Goal: Information Seeking & Learning: Learn about a topic

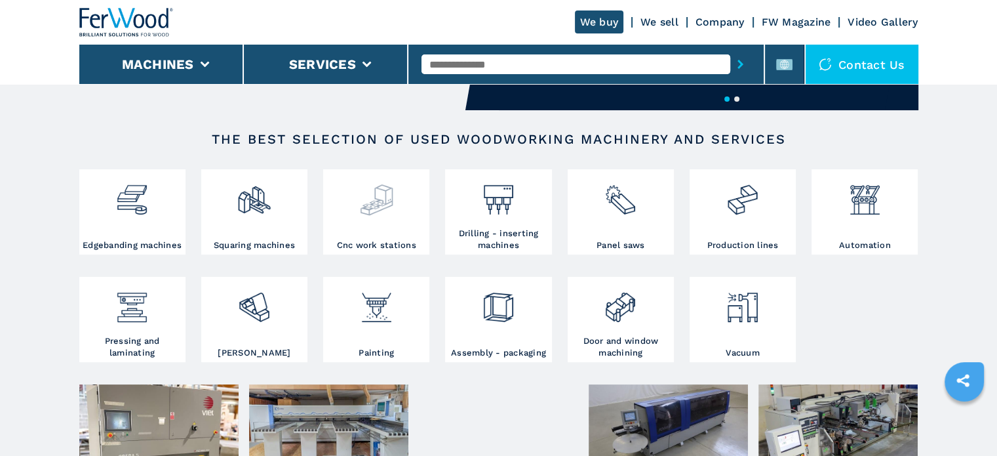
scroll to position [197, 0]
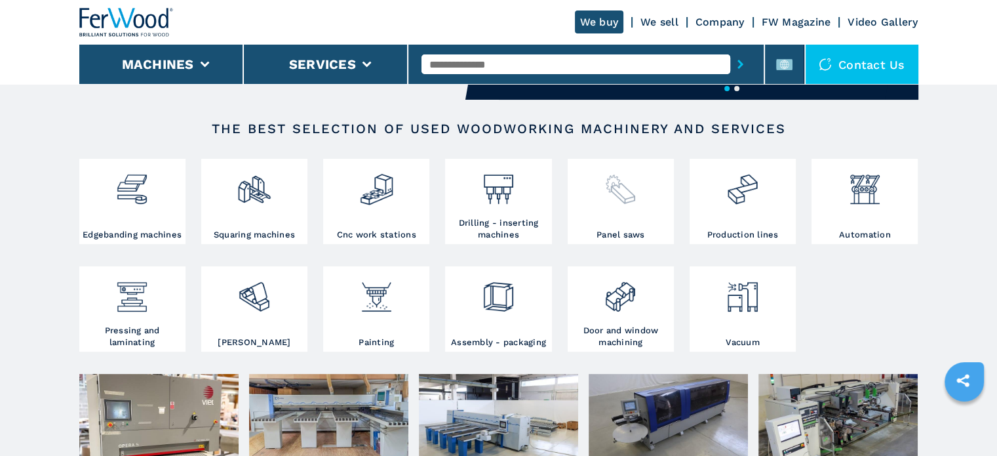
click at [619, 201] on img at bounding box center [620, 184] width 35 height 45
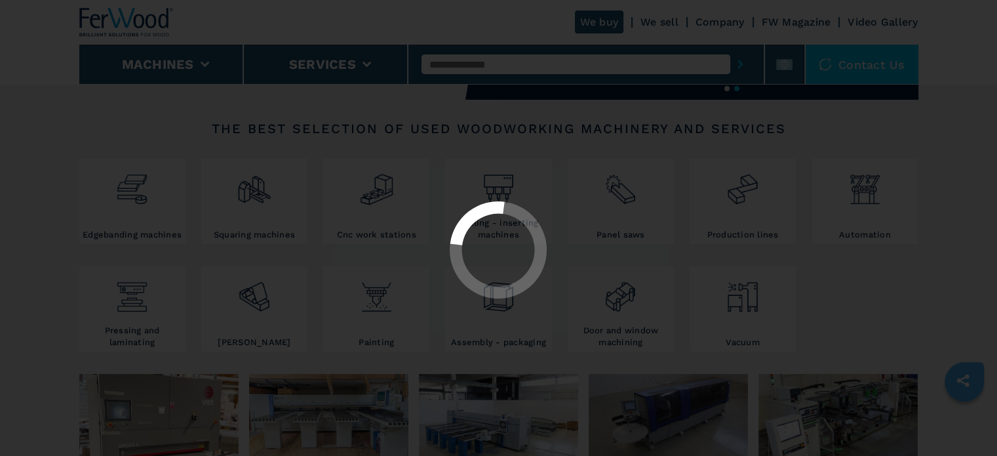
select select "**********"
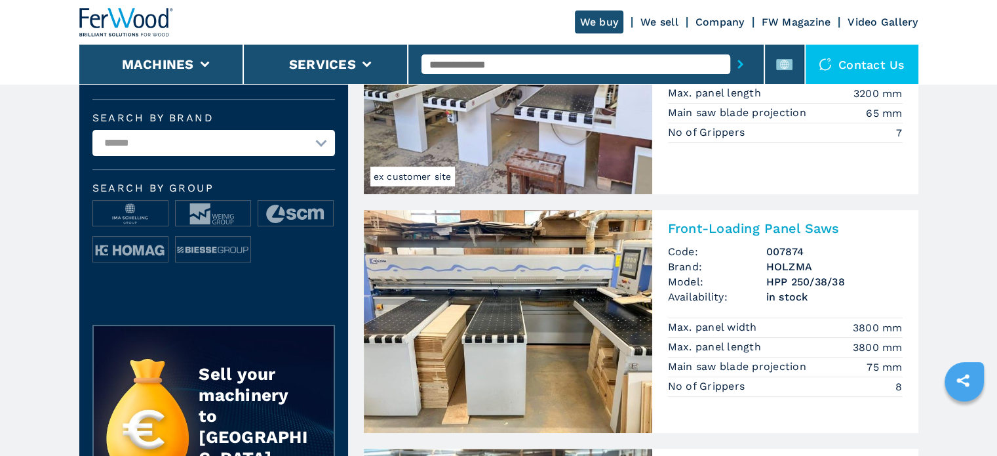
scroll to position [459, 0]
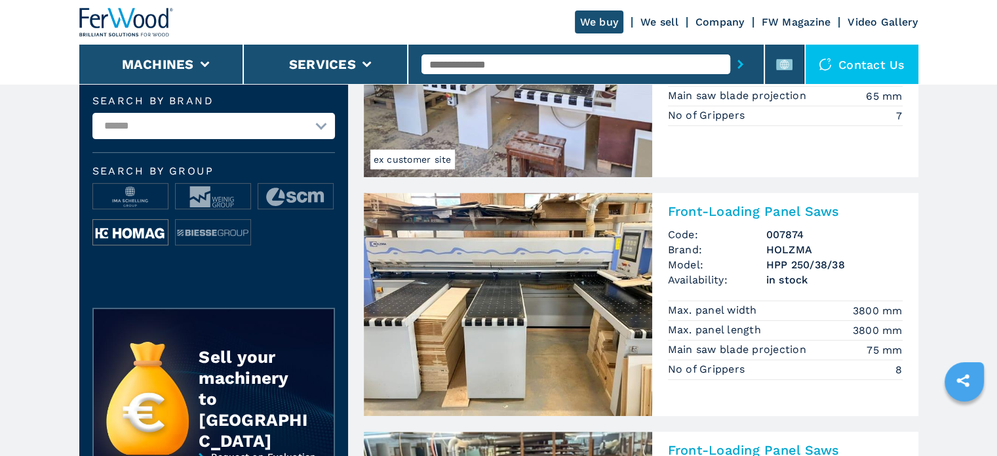
click at [102, 237] on img at bounding box center [130, 233] width 75 height 26
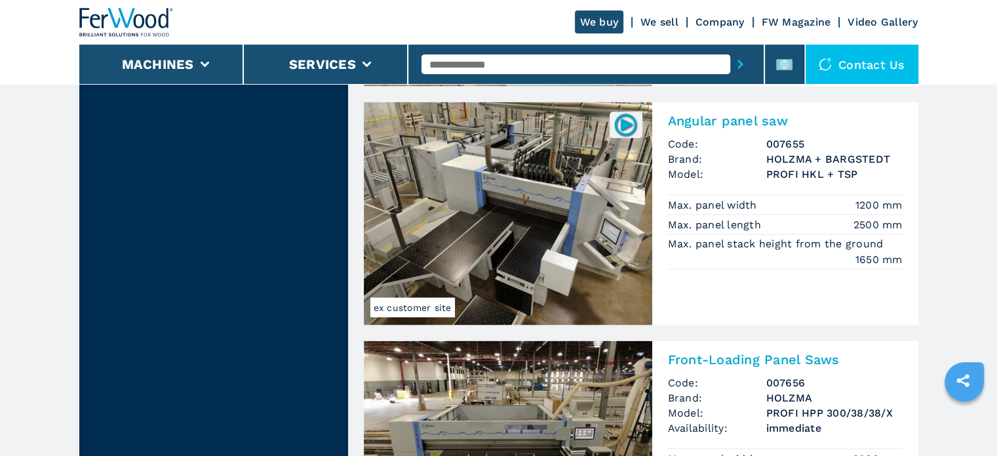
scroll to position [2950, 0]
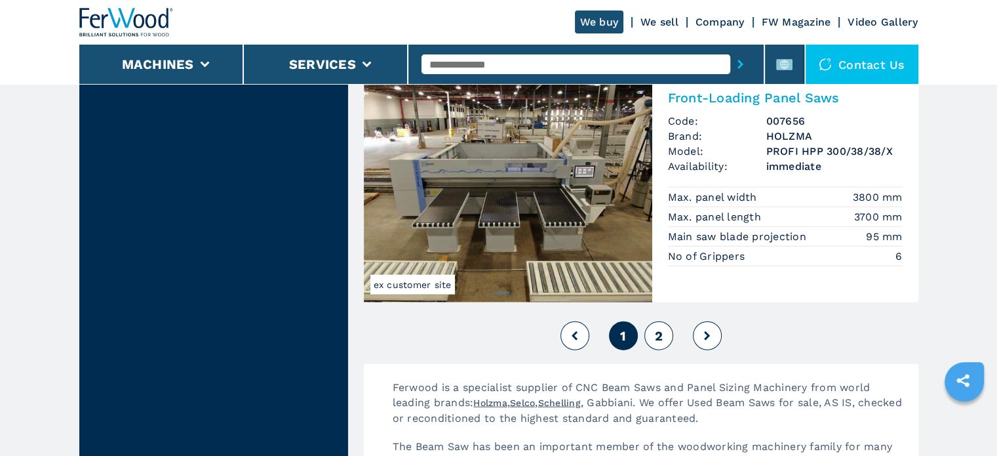
click at [661, 334] on span "2" at bounding box center [658, 336] width 8 height 16
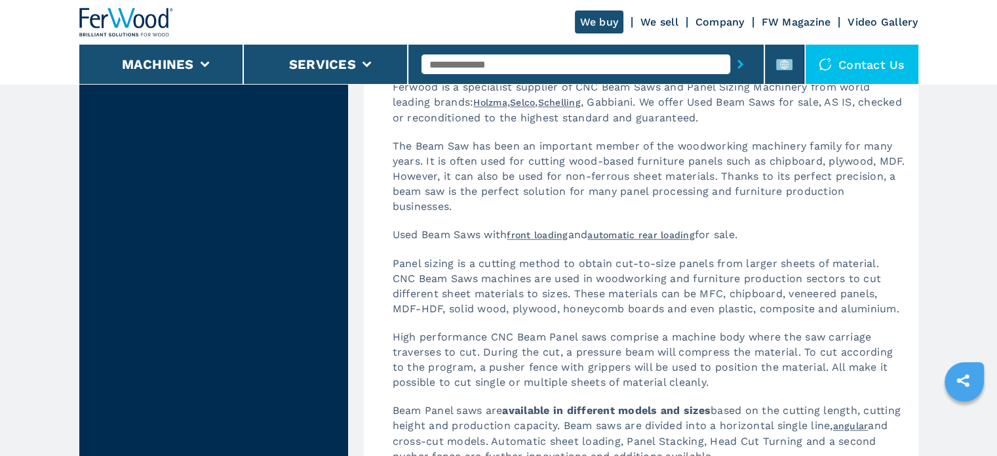
scroll to position [2032, 0]
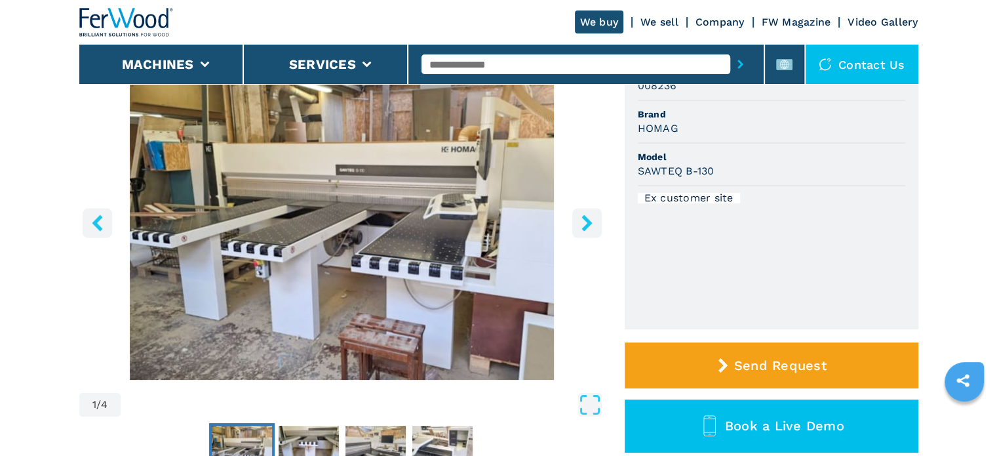
scroll to position [197, 0]
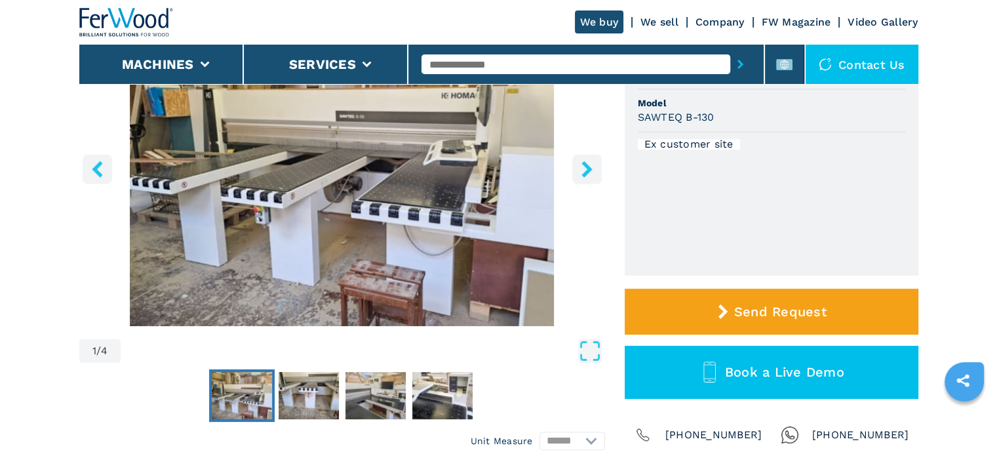
click at [594, 161] on icon "right-button" at bounding box center [587, 169] width 16 height 16
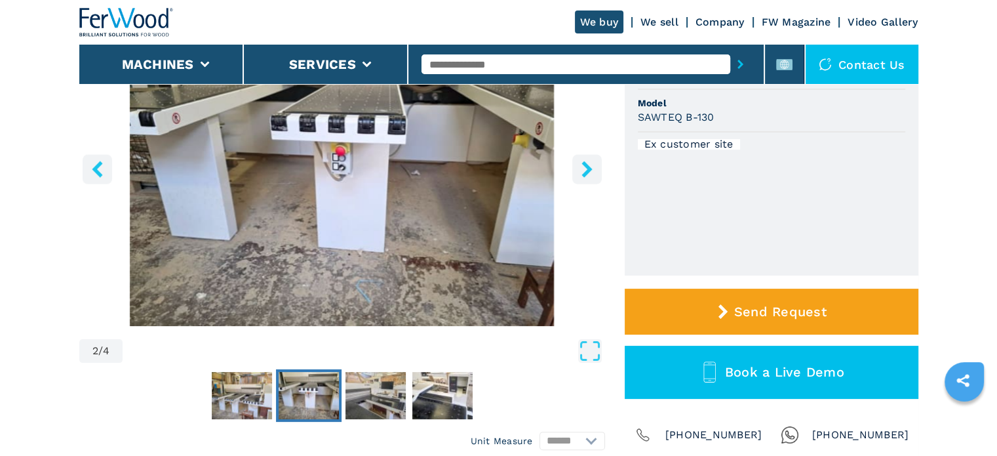
click at [594, 161] on icon "right-button" at bounding box center [587, 169] width 16 height 16
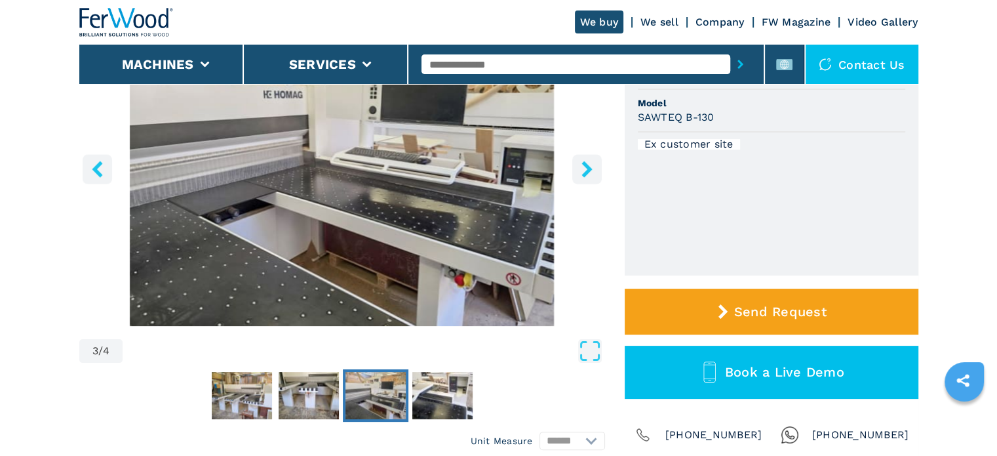
click at [594, 161] on icon "right-button" at bounding box center [587, 169] width 16 height 16
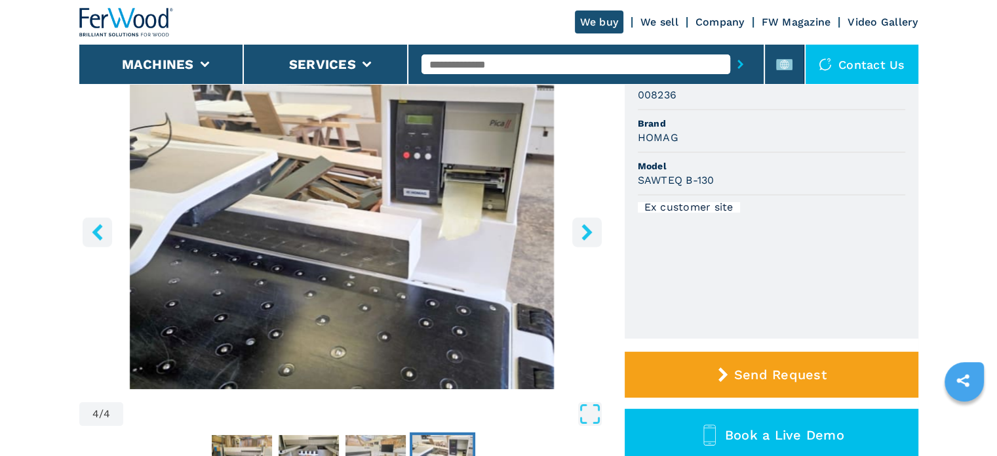
scroll to position [131, 0]
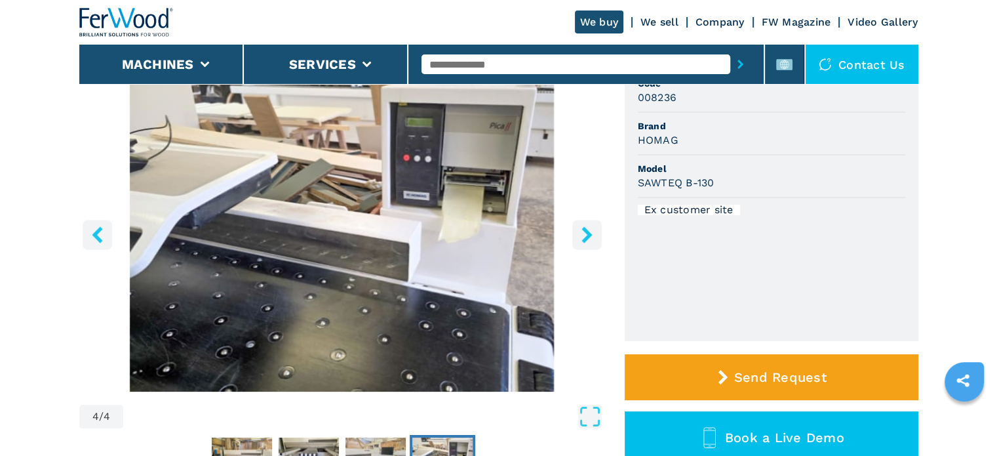
click at [590, 241] on icon "right-button" at bounding box center [587, 234] width 16 height 16
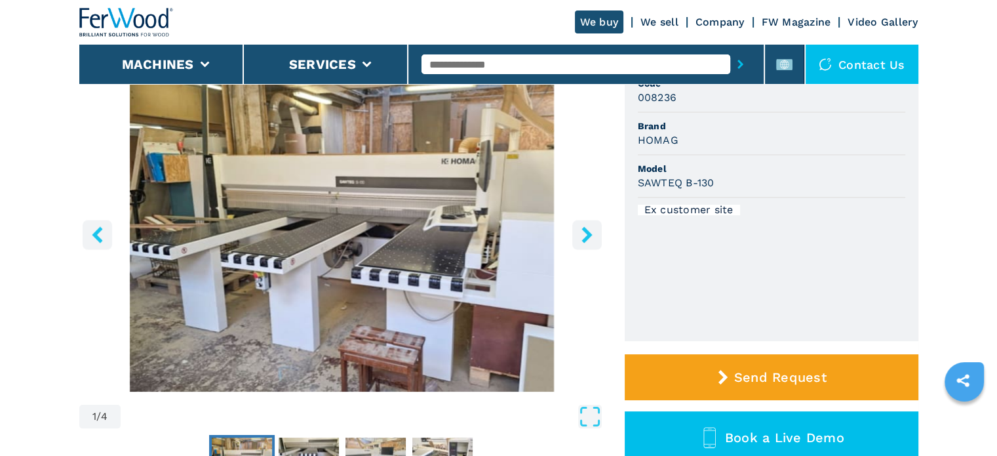
click at [590, 241] on icon "right-button" at bounding box center [587, 234] width 16 height 16
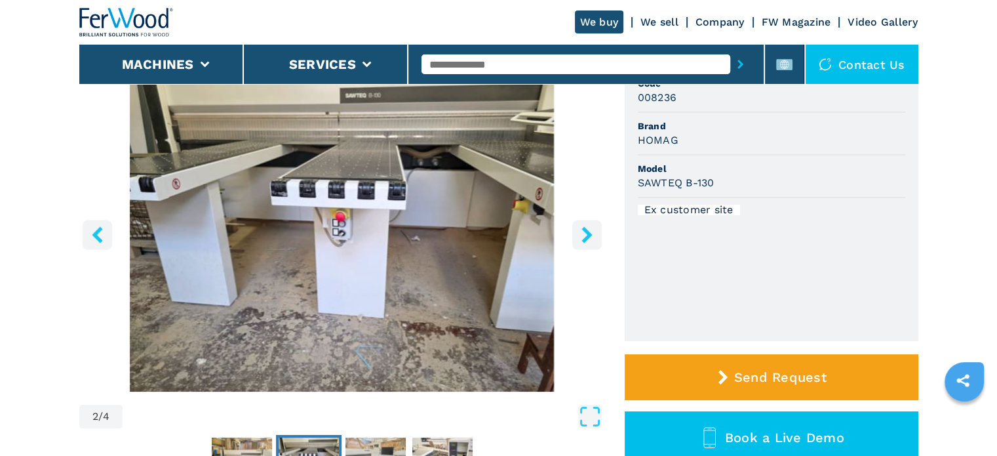
click at [590, 241] on icon "right-button" at bounding box center [587, 234] width 16 height 16
click at [587, 239] on icon "right-button" at bounding box center [587, 234] width 10 height 16
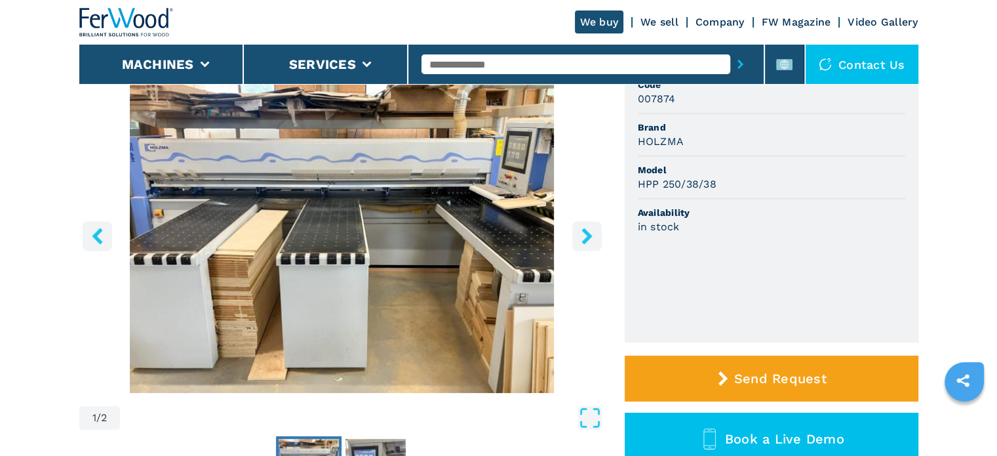
scroll to position [197, 0]
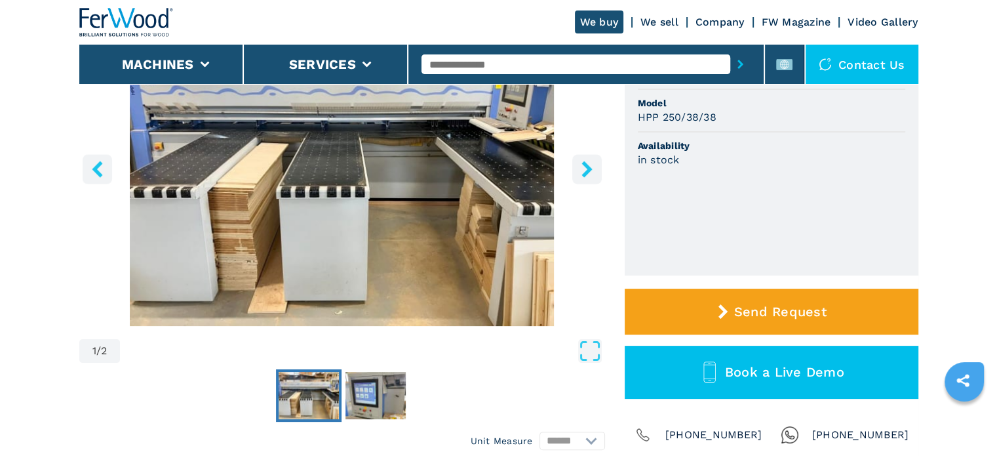
click at [589, 175] on icon "right-button" at bounding box center [587, 169] width 16 height 16
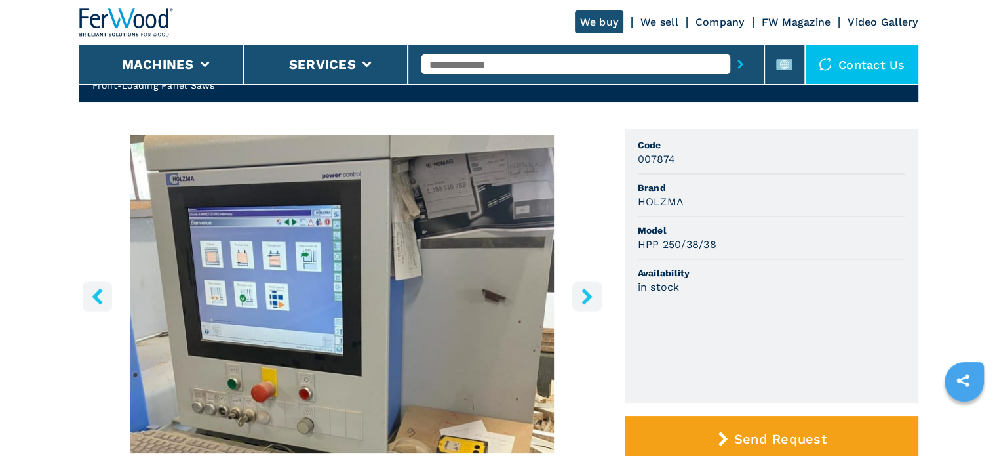
scroll to position [66, 0]
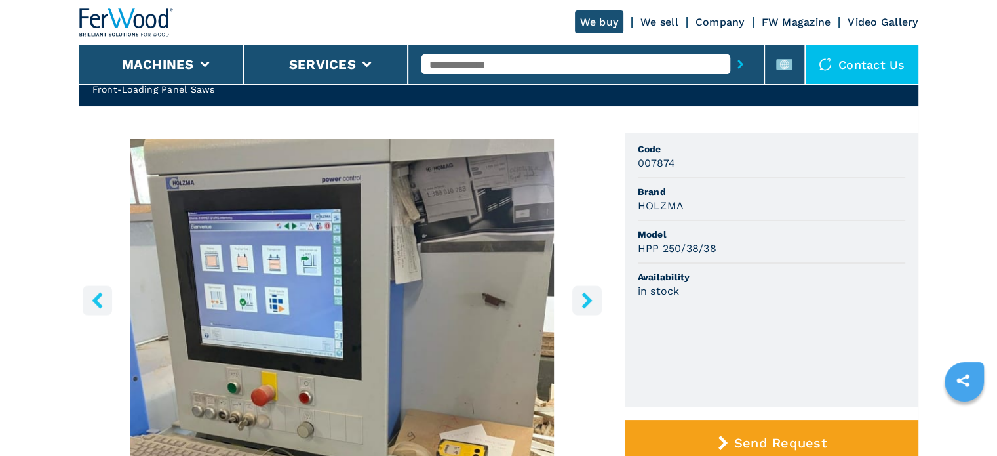
click at [592, 311] on button "right-button" at bounding box center [587, 300] width 30 height 30
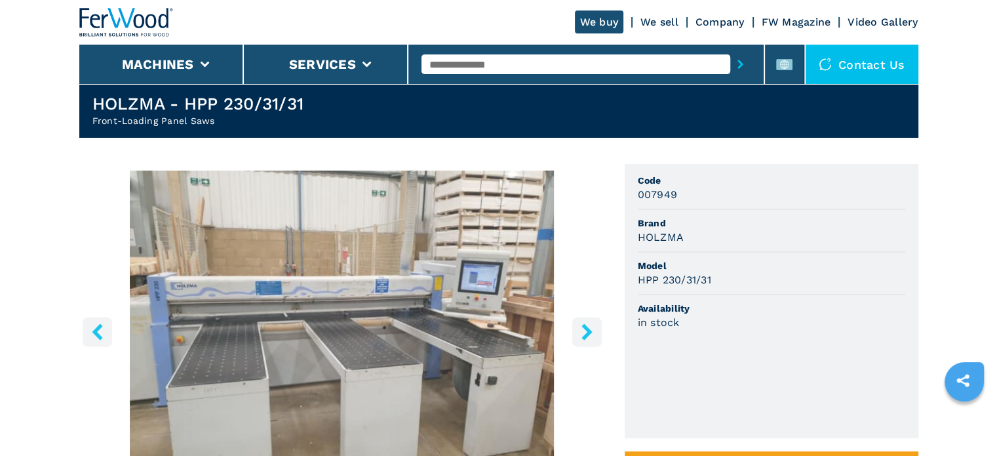
scroll to position [197, 0]
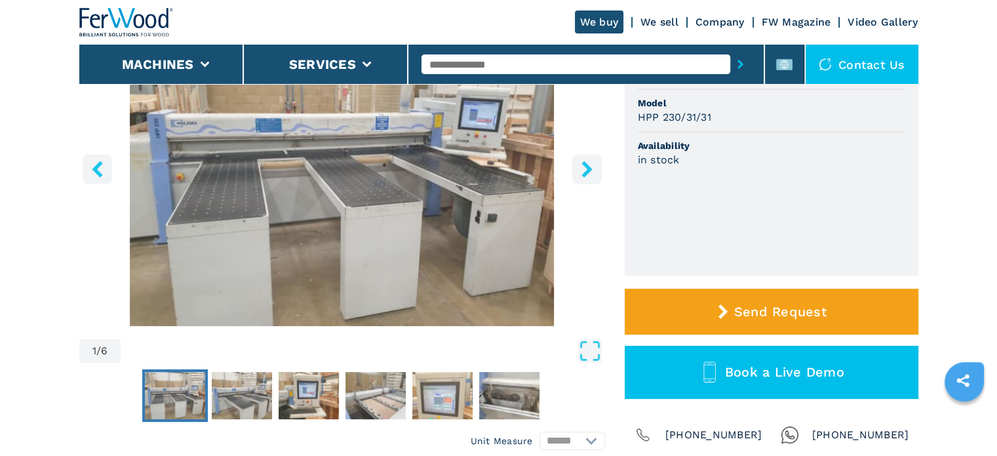
click at [410, 231] on img "Go to Slide 1" at bounding box center [342, 167] width 526 height 318
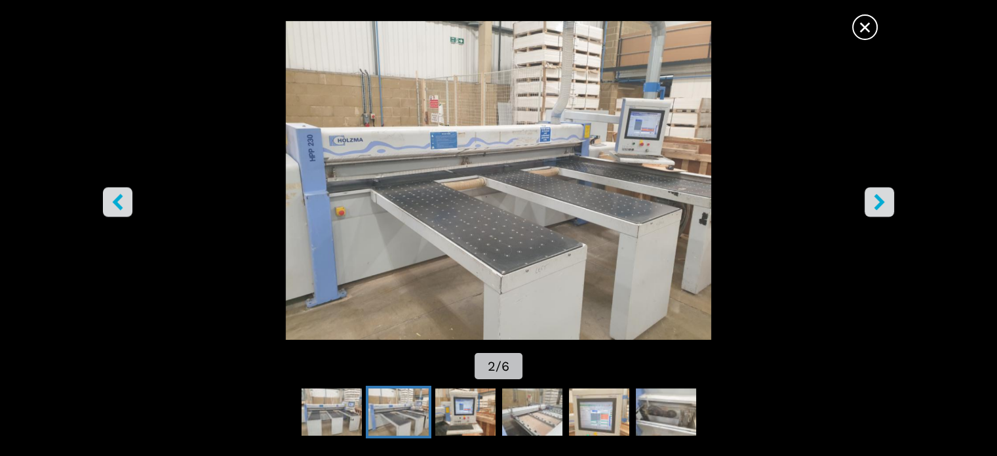
click at [868, 22] on span "×" at bounding box center [865, 24] width 23 height 23
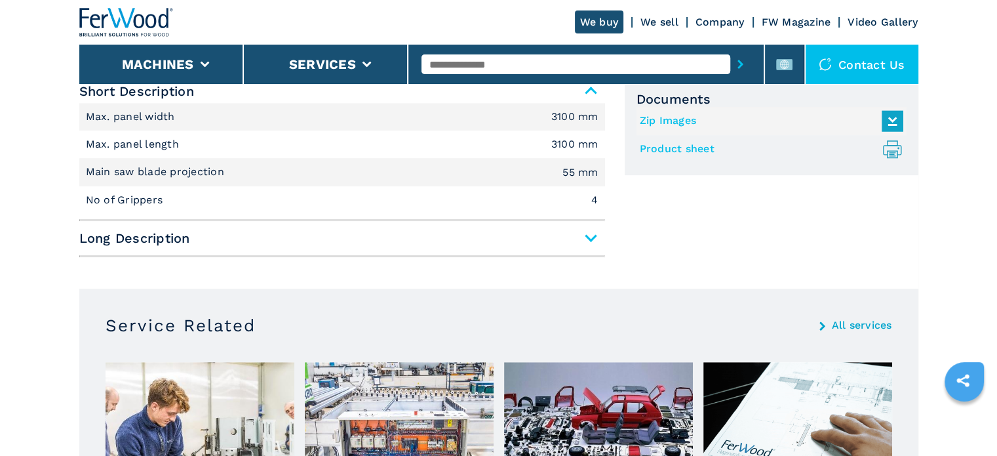
scroll to position [590, 0]
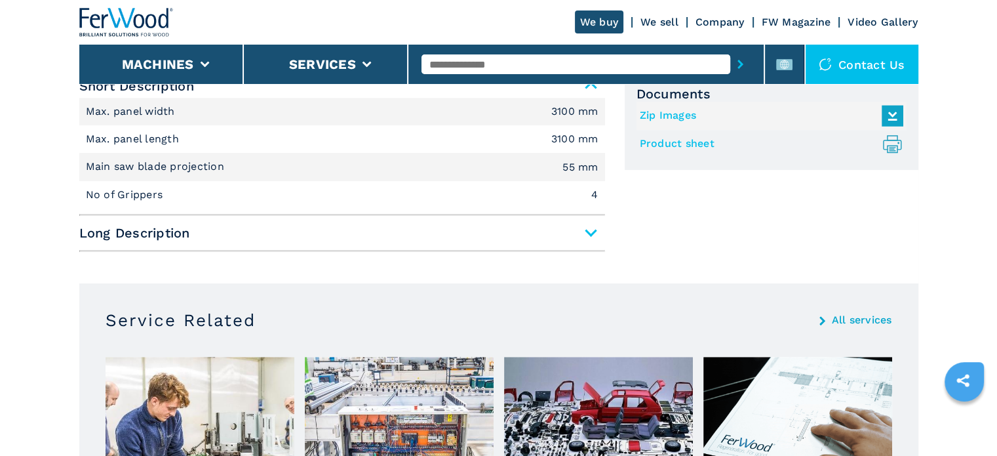
click at [346, 214] on hr at bounding box center [342, 215] width 526 height 2
click at [346, 237] on span "Long Description" at bounding box center [342, 233] width 526 height 24
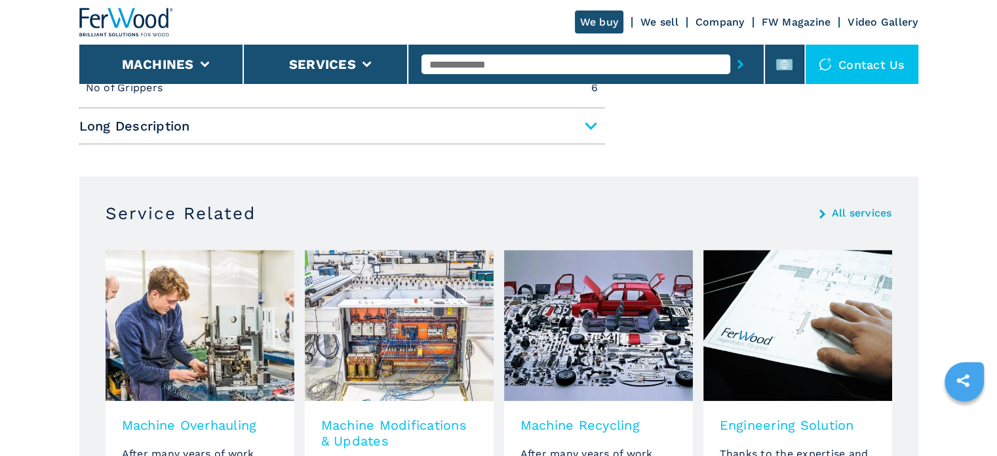
scroll to position [656, 0]
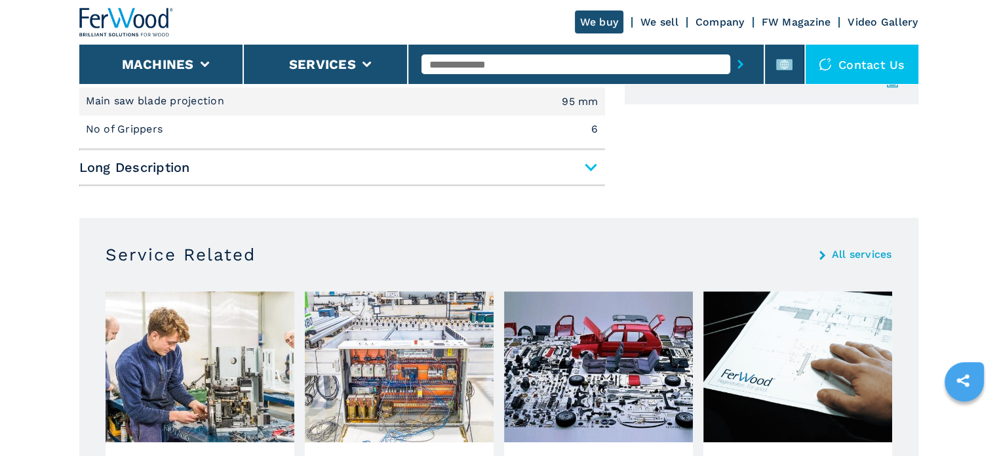
click at [269, 188] on div "Short Description Max. panel width 3800 mm Max. panel length 3700 mm Main saw b…" at bounding box center [342, 101] width 526 height 184
click at [273, 169] on span "Long Description" at bounding box center [342, 167] width 526 height 24
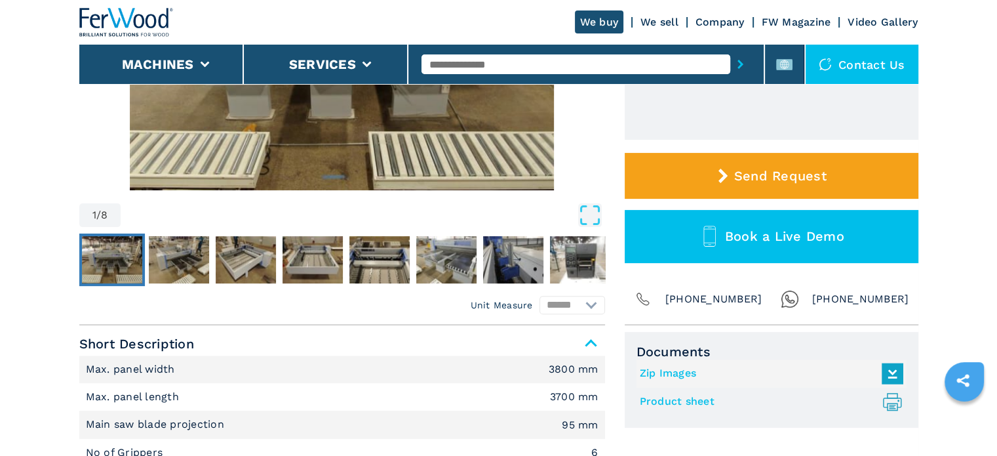
scroll to position [328, 0]
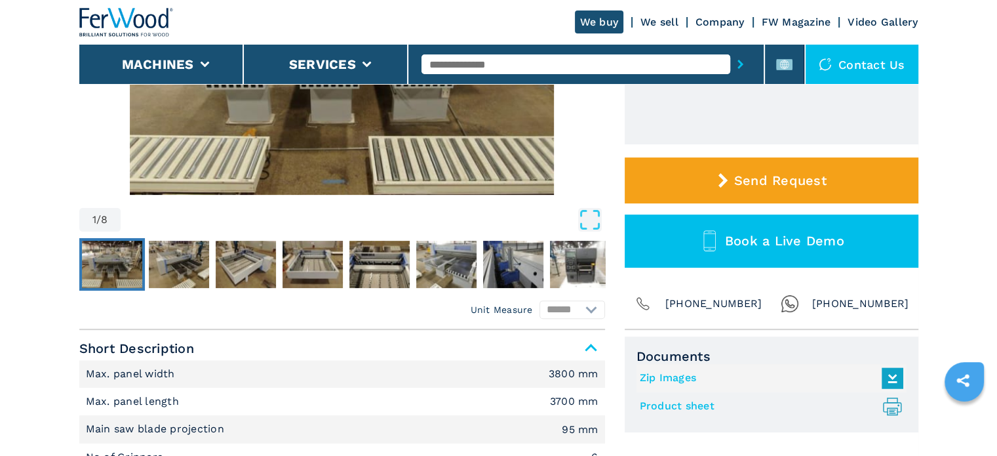
click at [301, 144] on img "Go to Slide 1" at bounding box center [342, 36] width 526 height 318
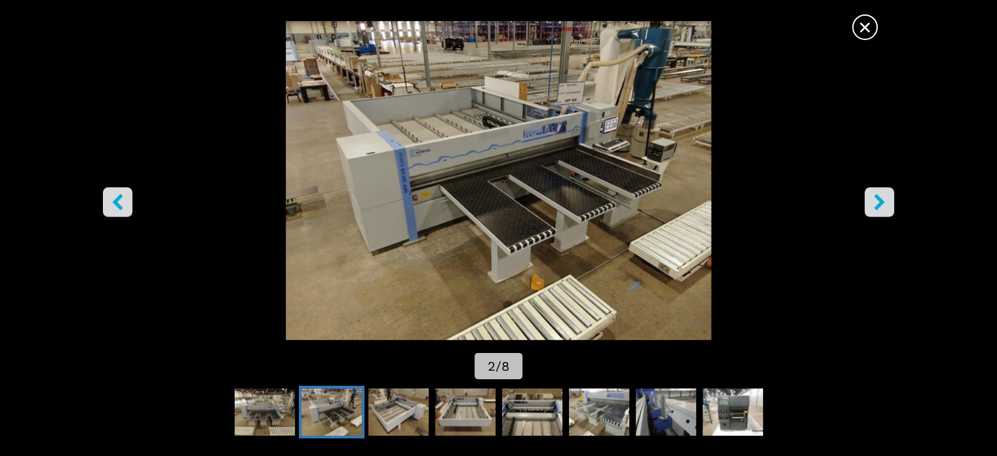
click at [884, 10] on div "× 2 / 8" at bounding box center [498, 228] width 997 height 456
click at [861, 30] on span "×" at bounding box center [865, 24] width 23 height 23
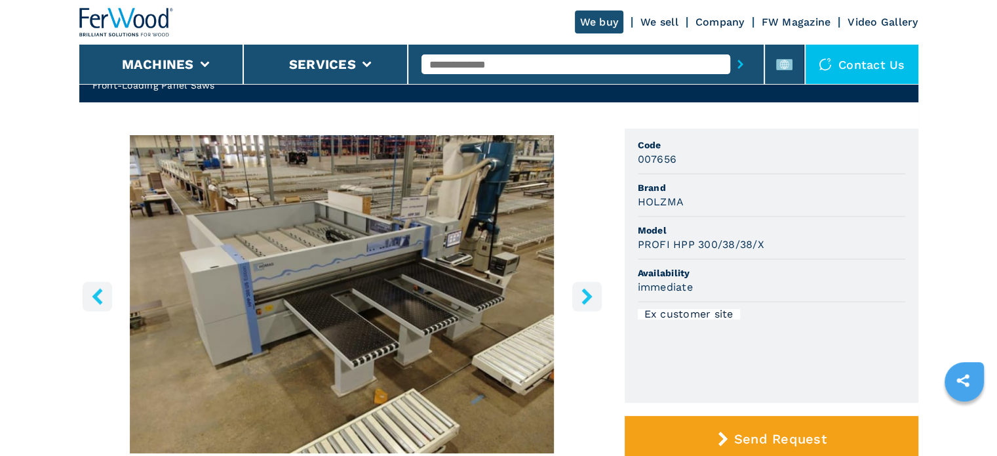
scroll to position [66, 0]
